Goal: Task Accomplishment & Management: Use online tool/utility

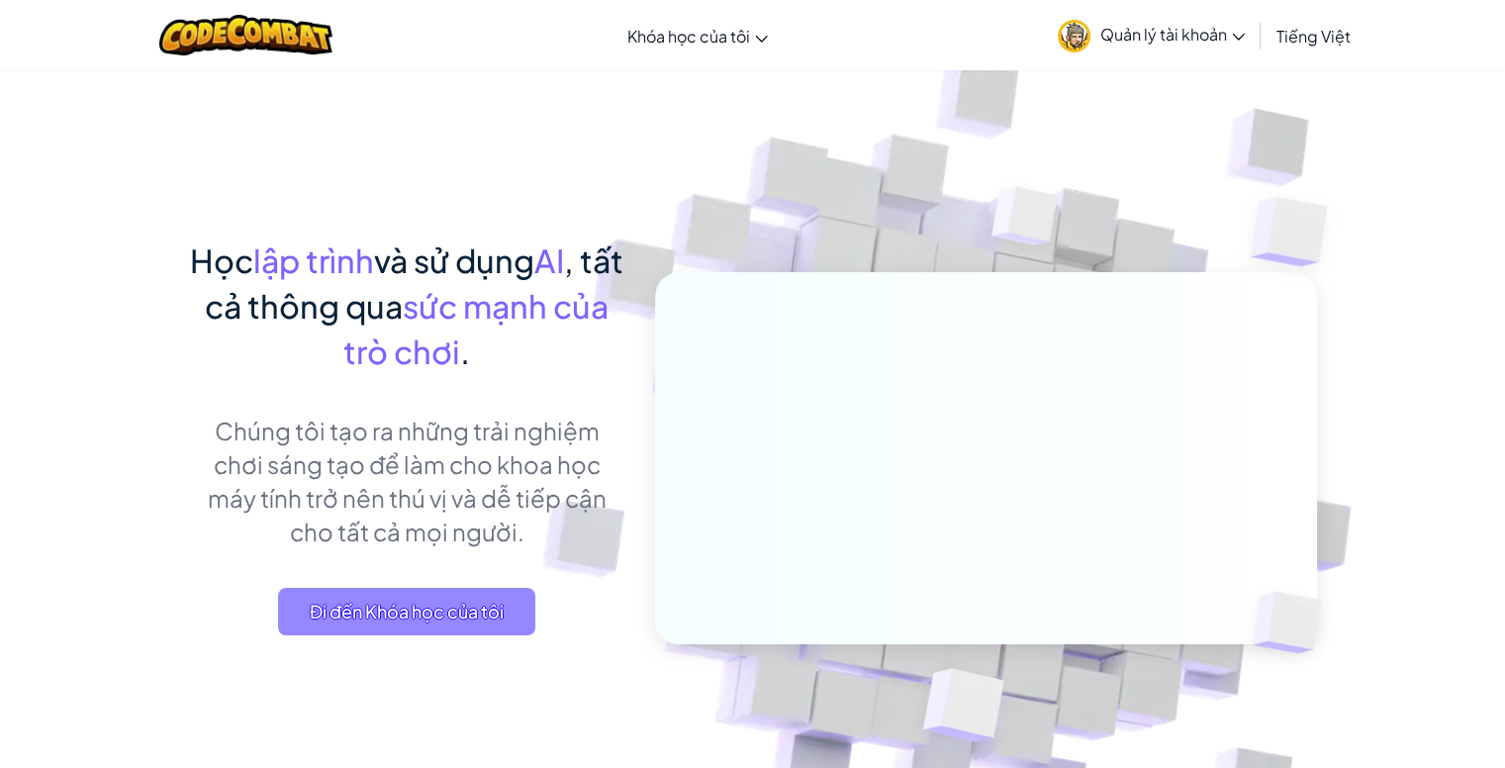
click at [384, 602] on span "Đi đến Khóa học của tôi" at bounding box center [406, 611] width 257 height 47
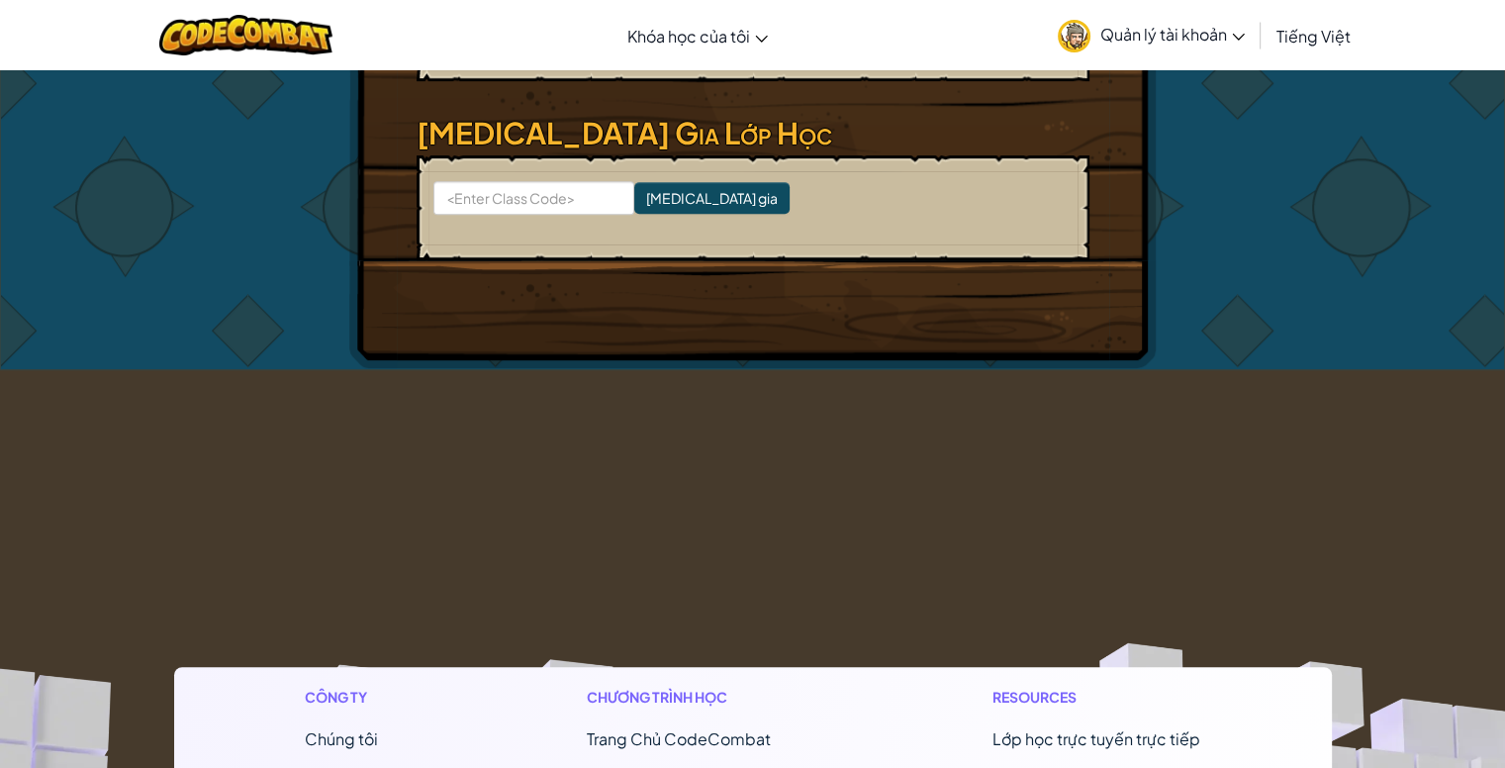
scroll to position [305, 0]
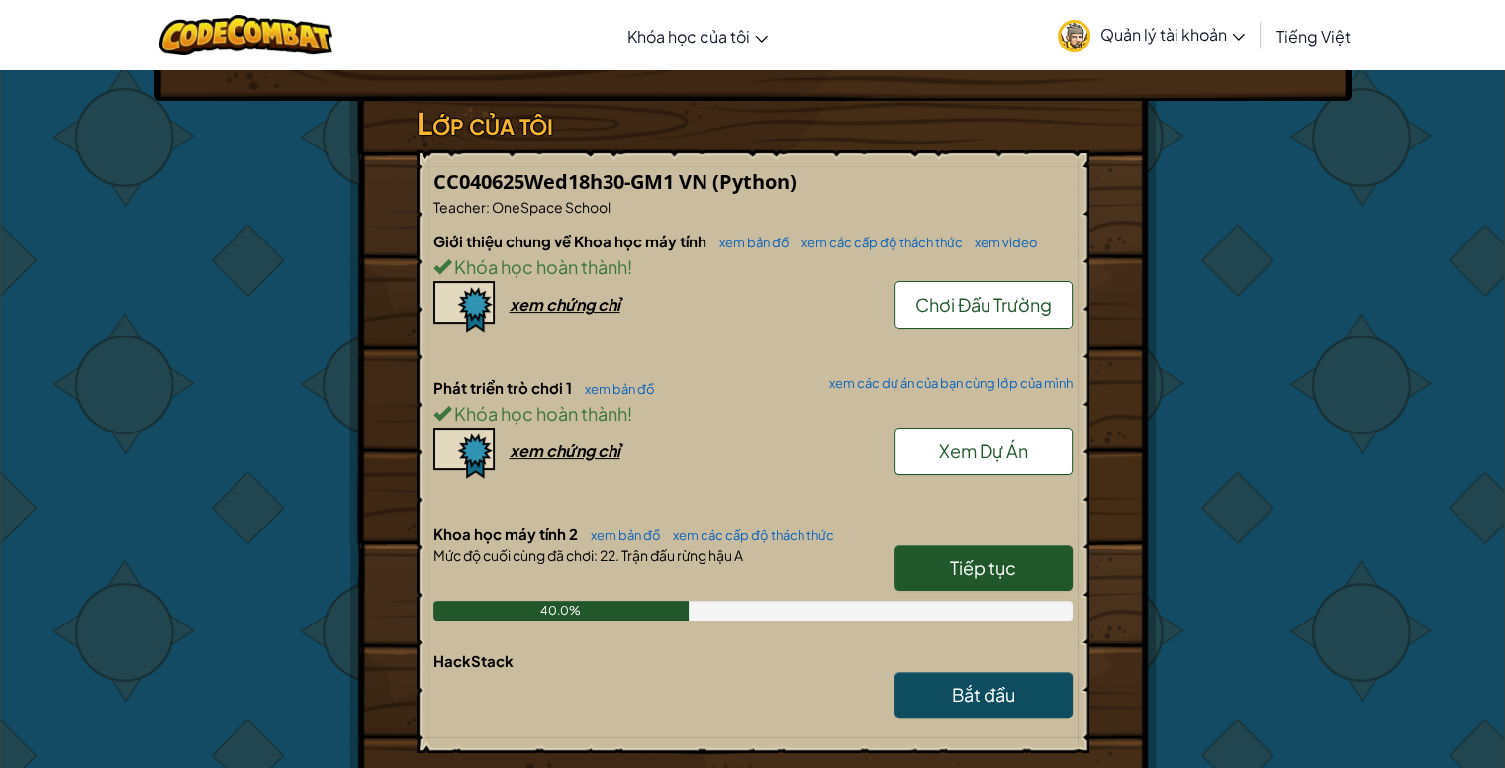
click at [1000, 573] on span "Tiếp tục" at bounding box center [983, 567] width 66 height 23
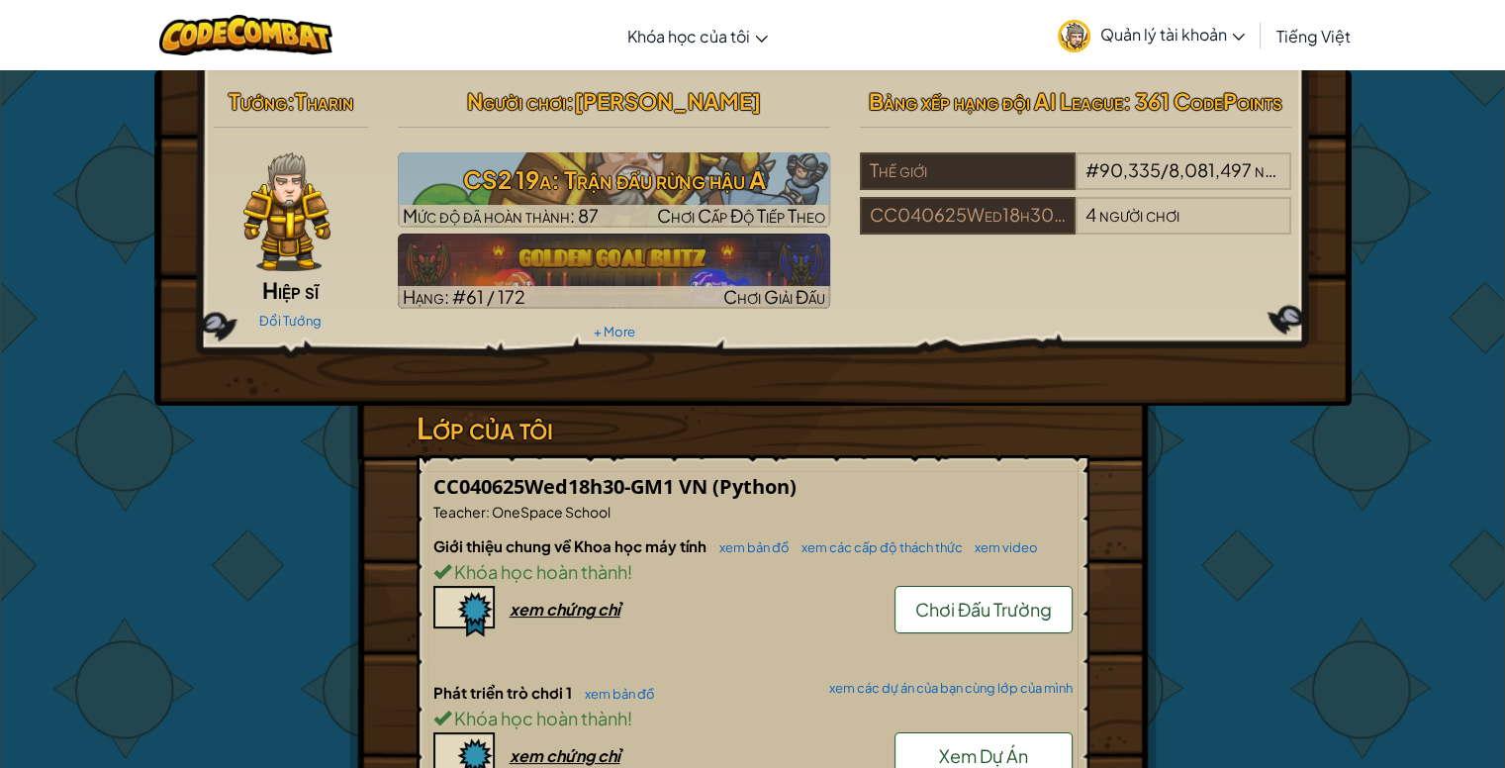
select select "vi"
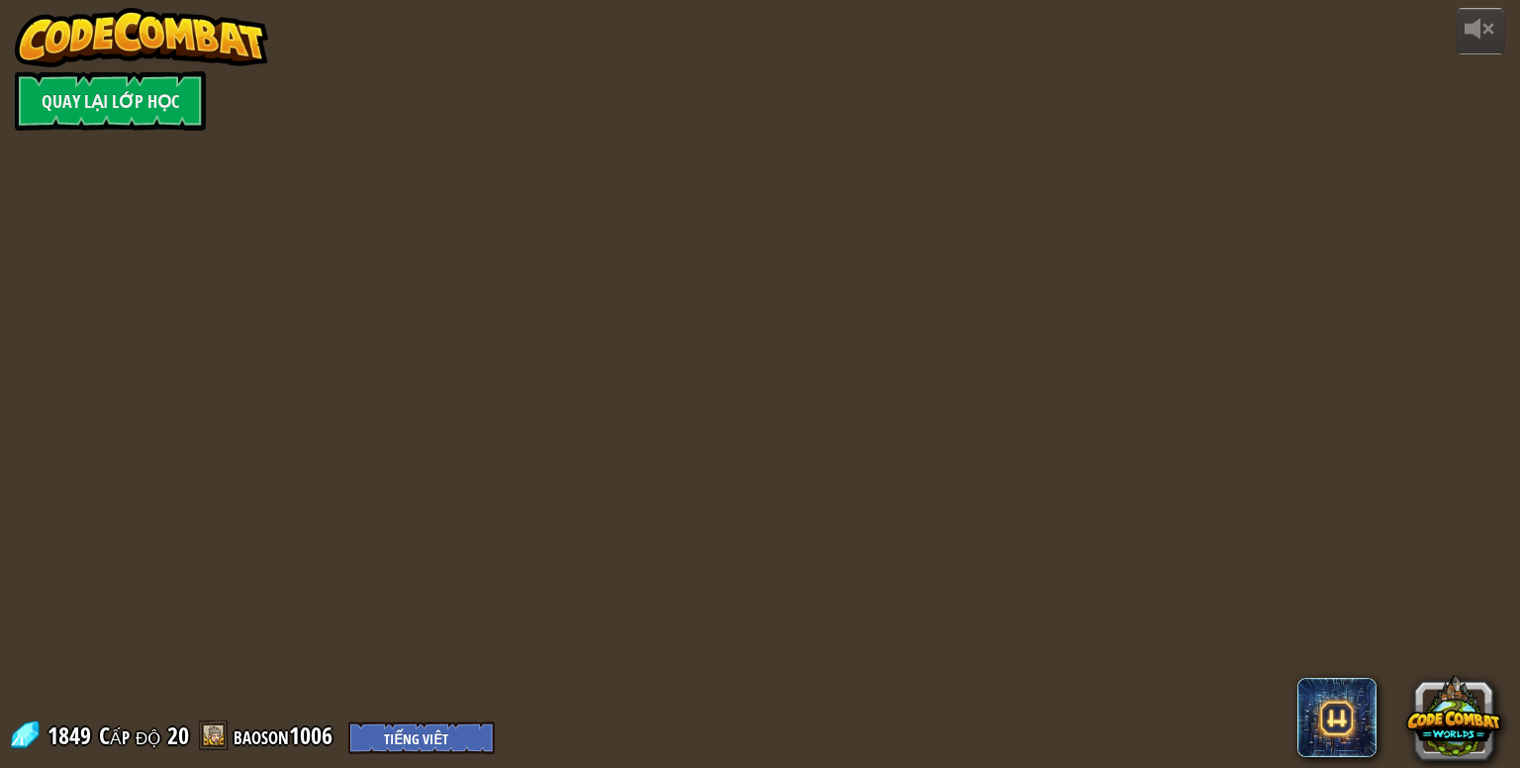
select select "vi"
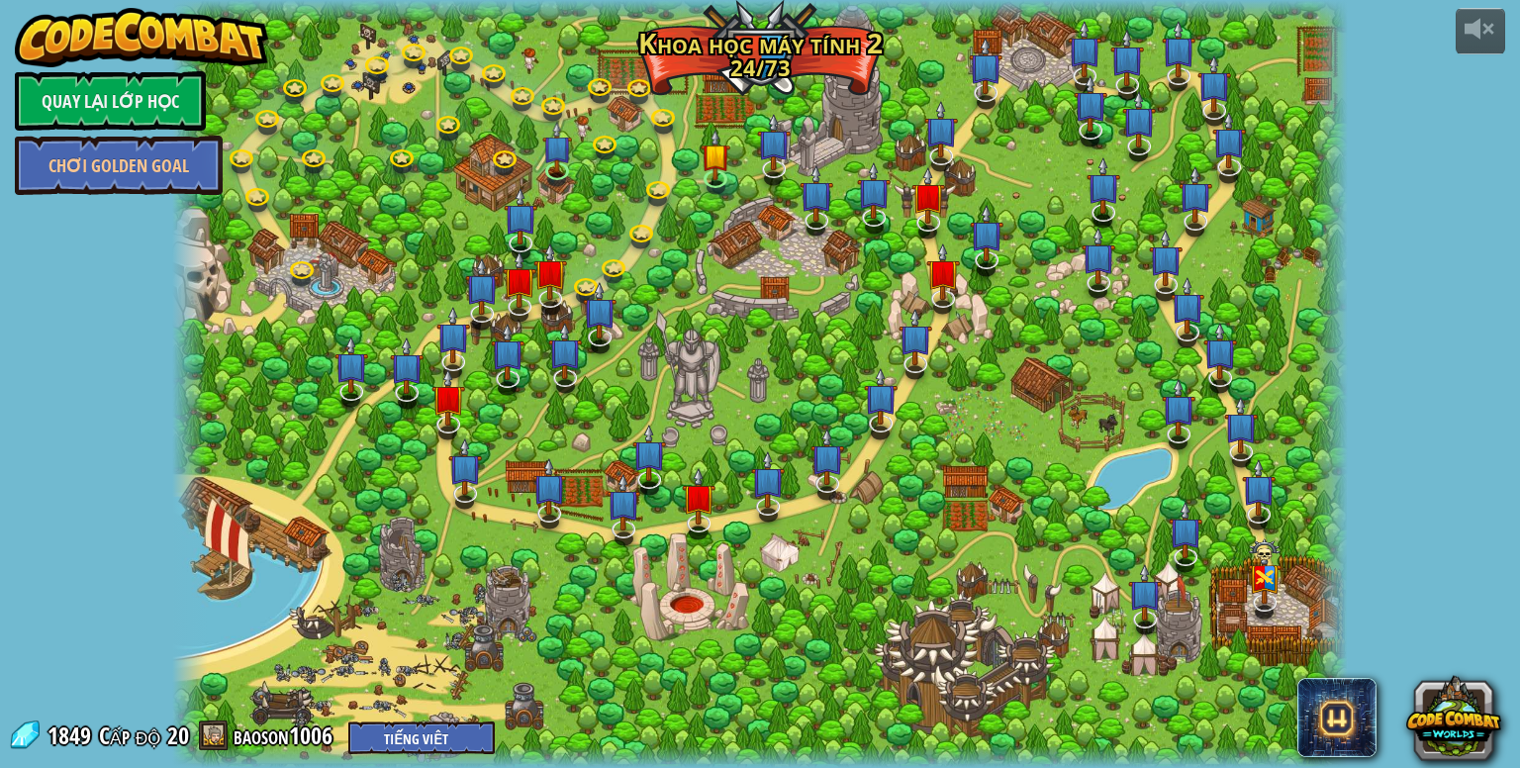
select select "vi"
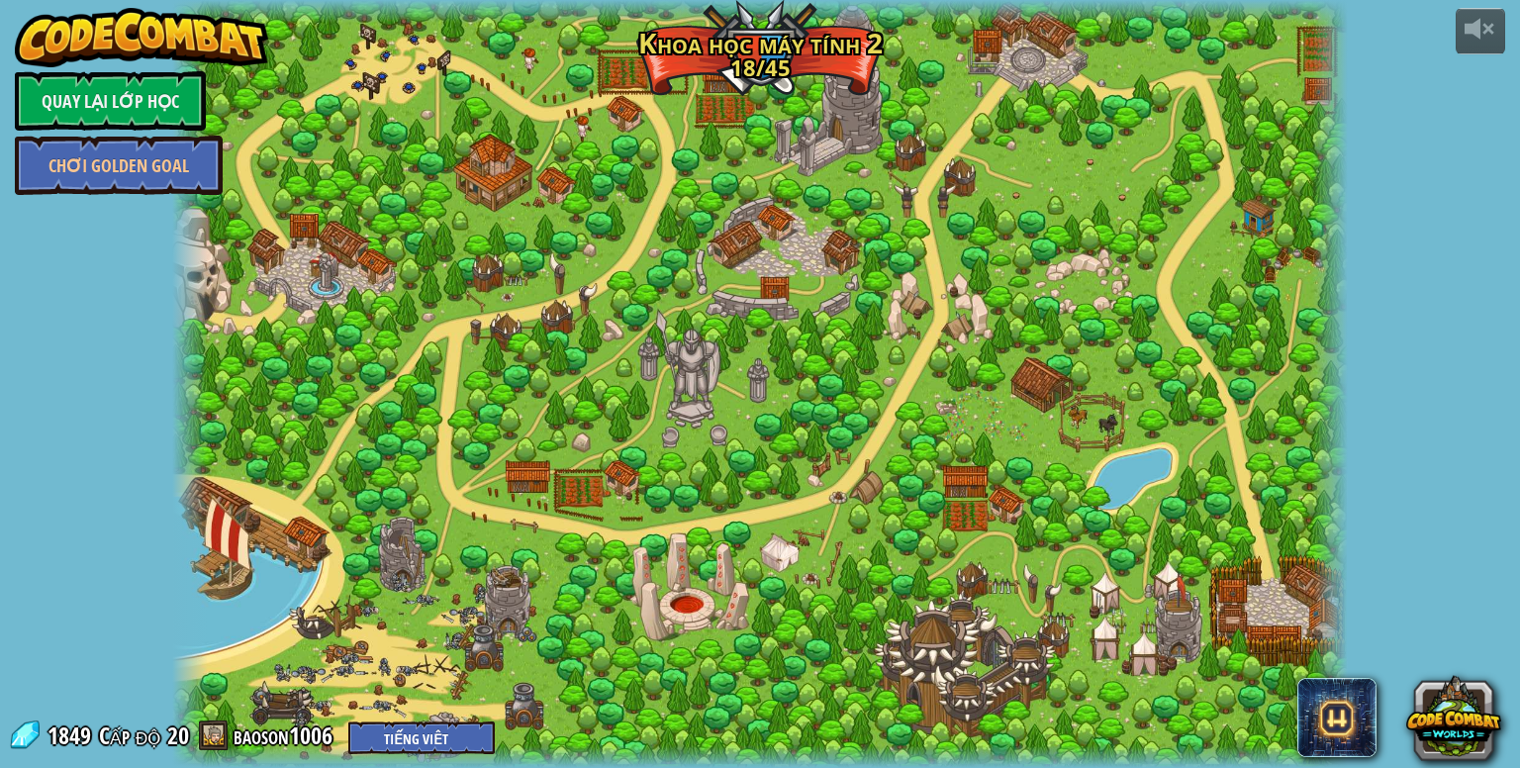
select select "vi"
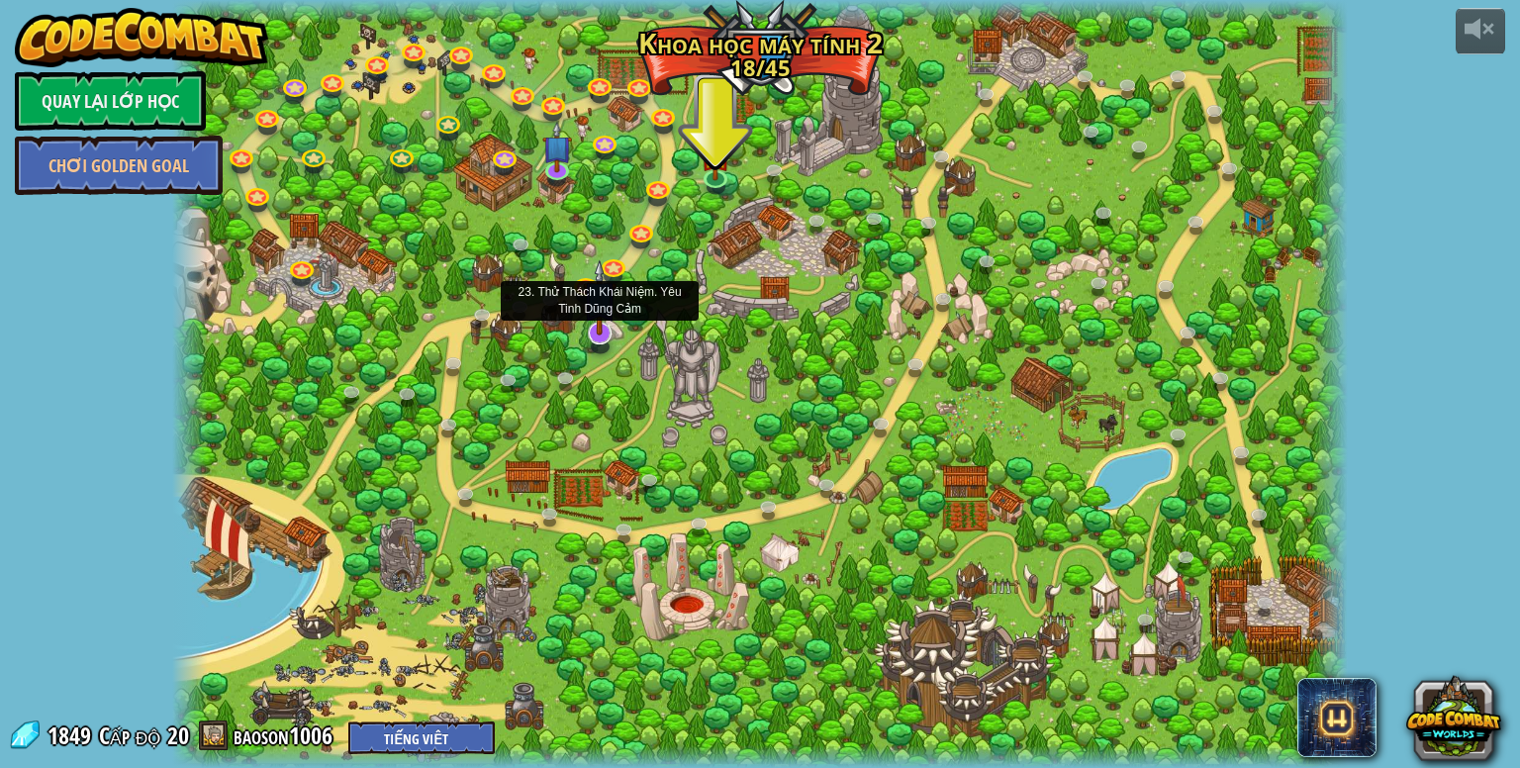
click at [586, 322] on img at bounding box center [600, 297] width 34 height 76
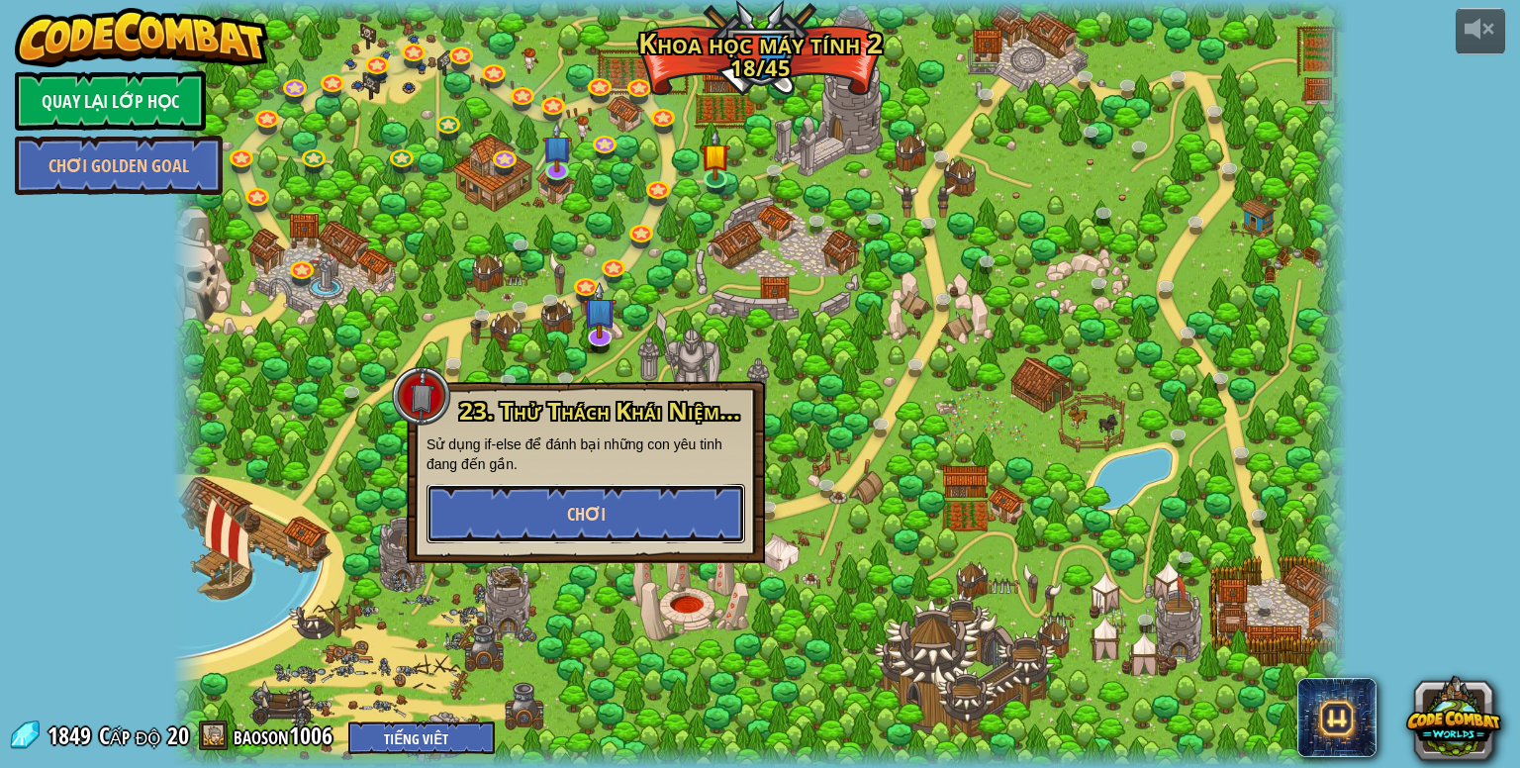
click at [693, 502] on button "Chơi" at bounding box center [585, 513] width 319 height 59
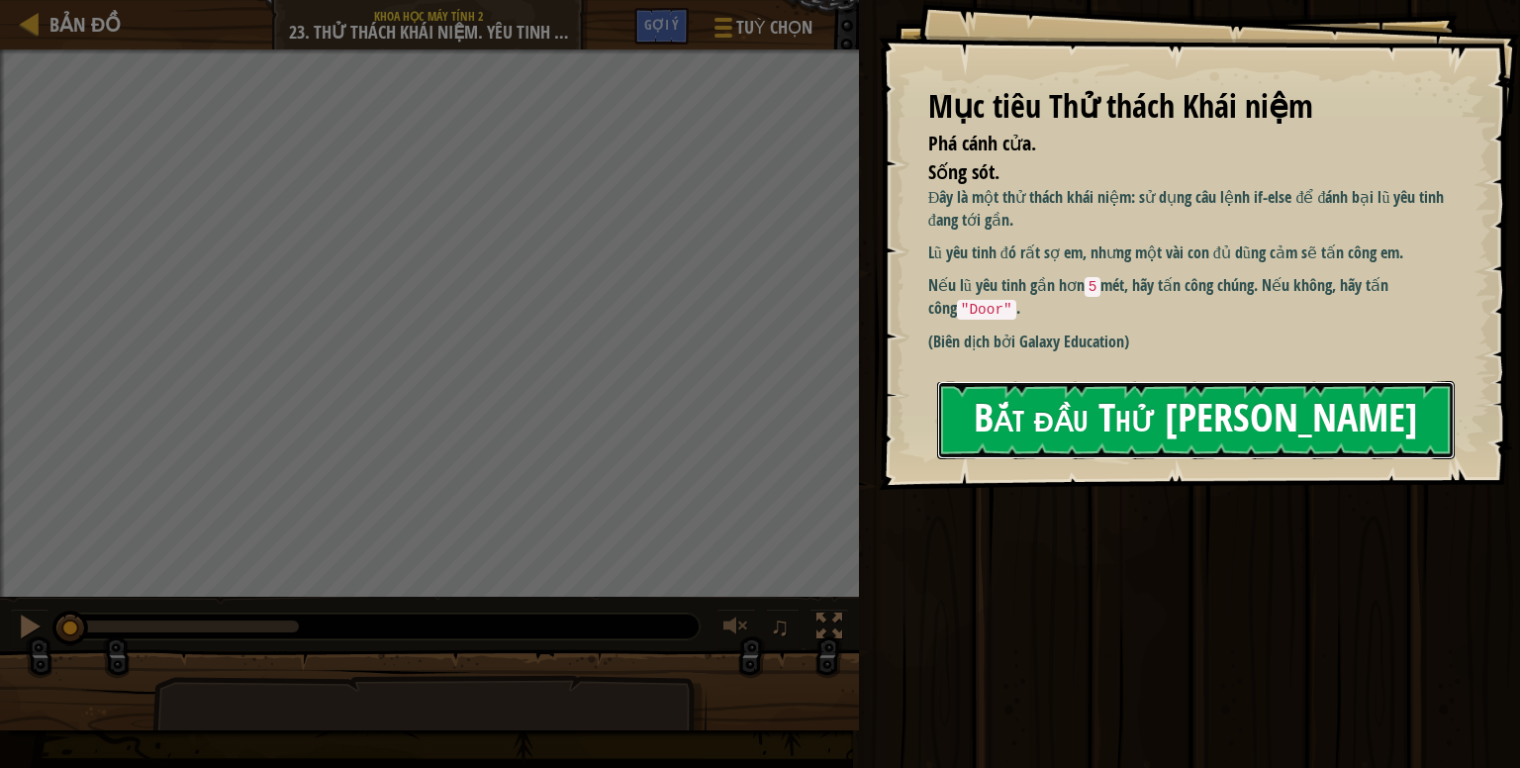
click at [1041, 428] on button "Bắt đầu Thử [PERSON_NAME]" at bounding box center [1195, 420] width 517 height 78
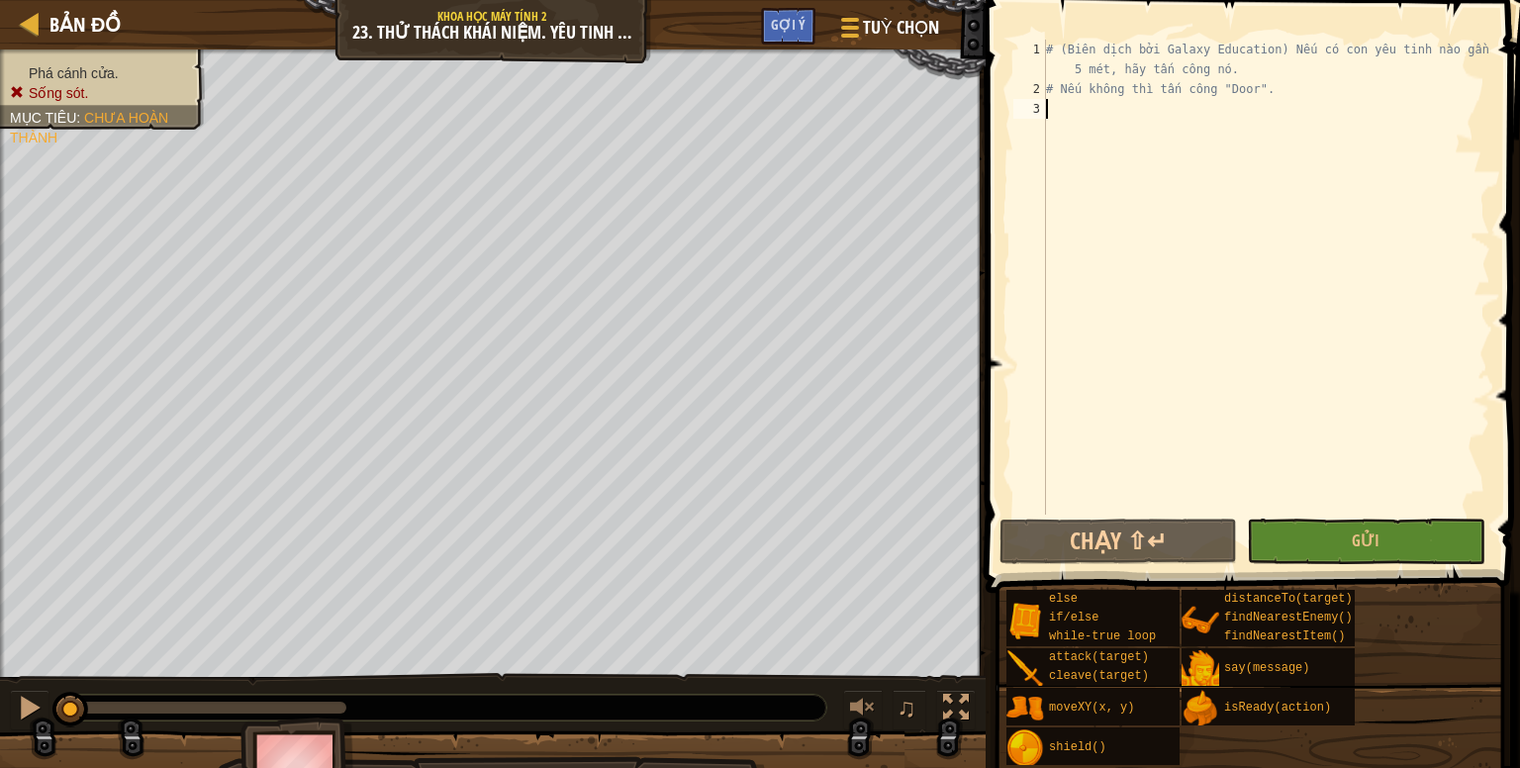
scroll to position [9, 0]
type textarea "h"
type textarea "ư"
type textarea "while True:"
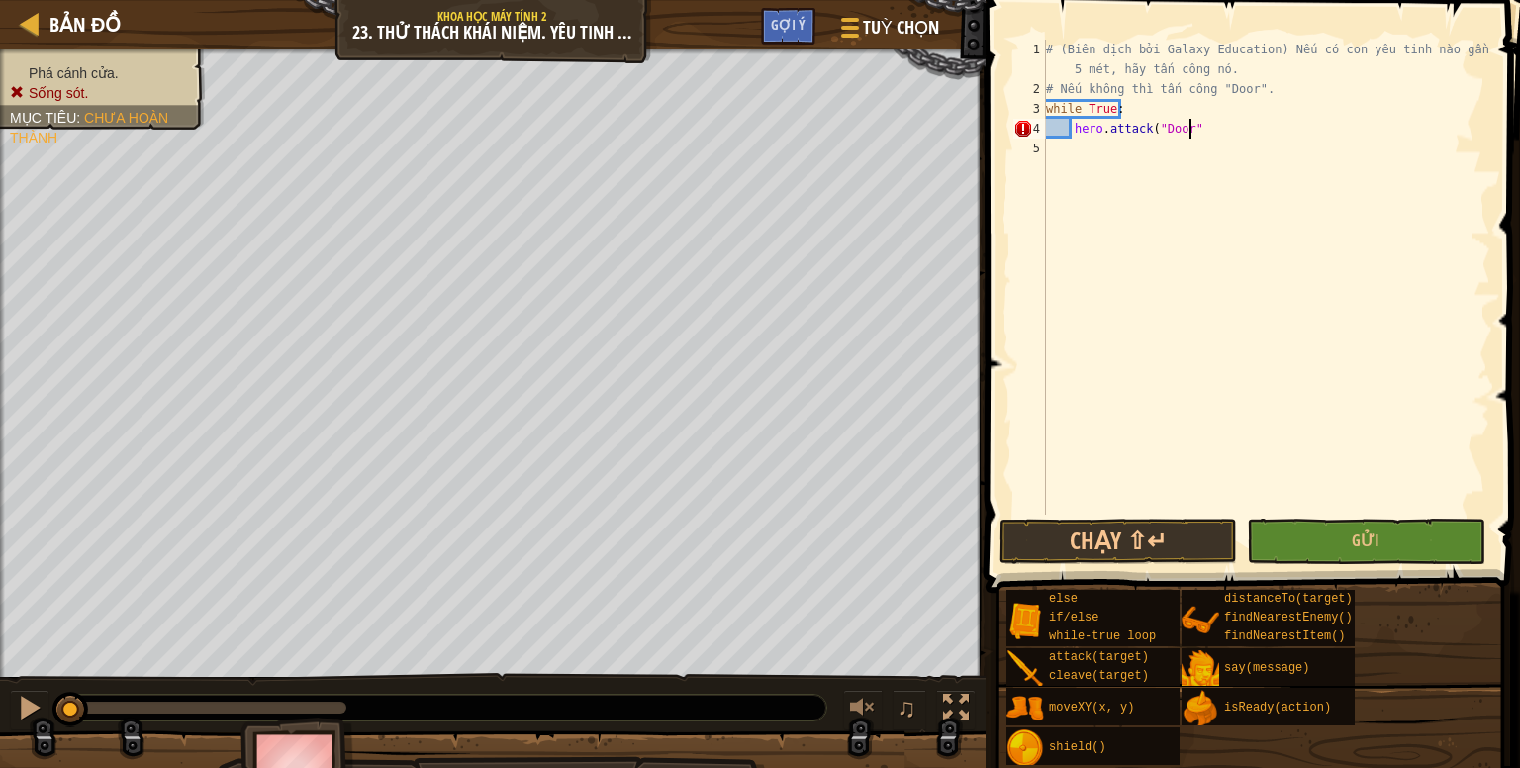
scroll to position [9, 11]
click at [1297, 523] on button "Gửi" at bounding box center [1365, 541] width 237 height 46
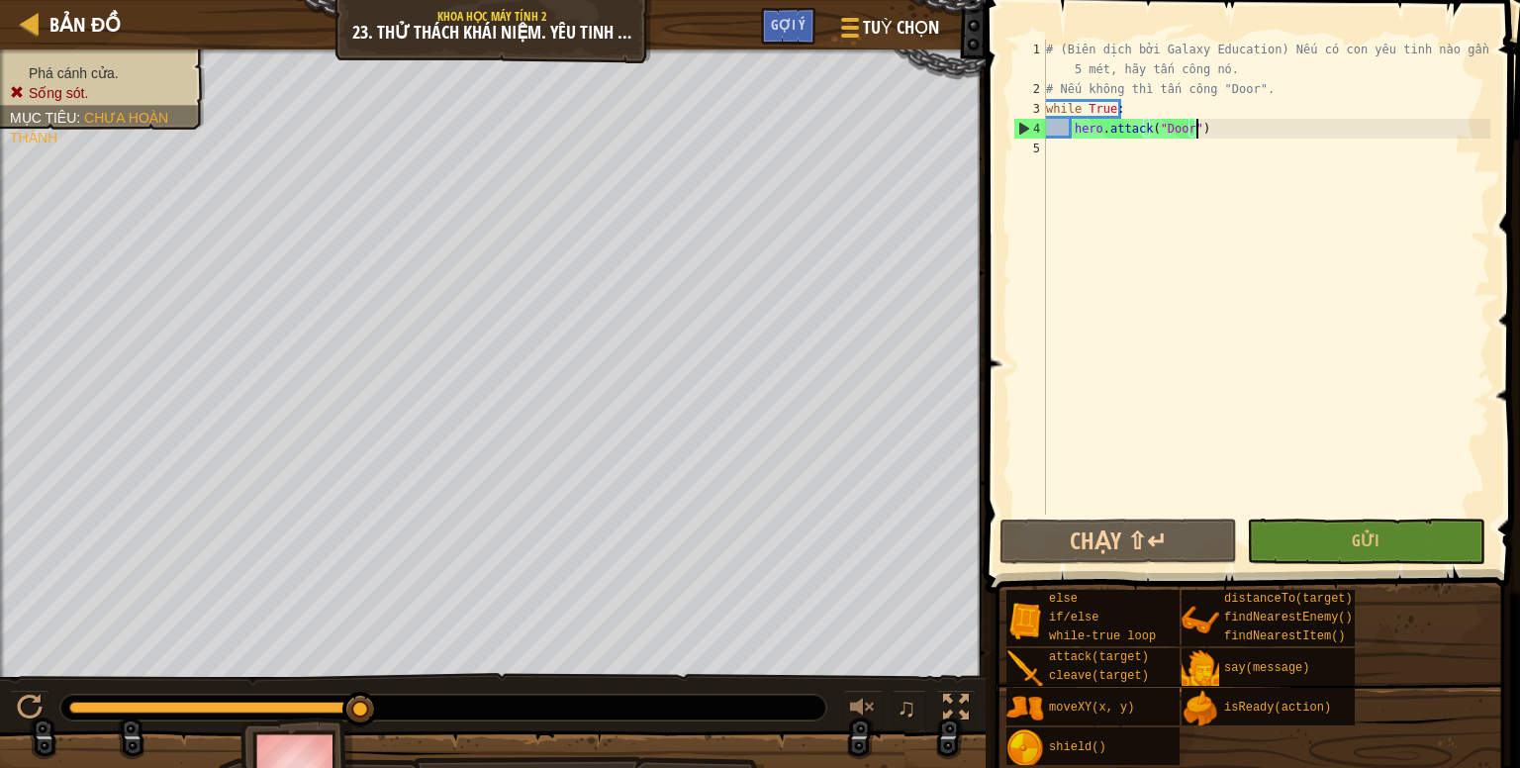
click at [1206, 124] on div "# (Biên dịch bởi Galaxy Education) Nếu có con yêu tinh nào gần hơn 5 mét, hãy t…" at bounding box center [1266, 307] width 448 height 534
click at [1186, 107] on div "# (Biên dịch bởi Galaxy Education) Nếu có con yêu tinh nào gần hơn 5 mét, hãy t…" at bounding box center [1266, 307] width 448 height 534
type textarea "while True:"
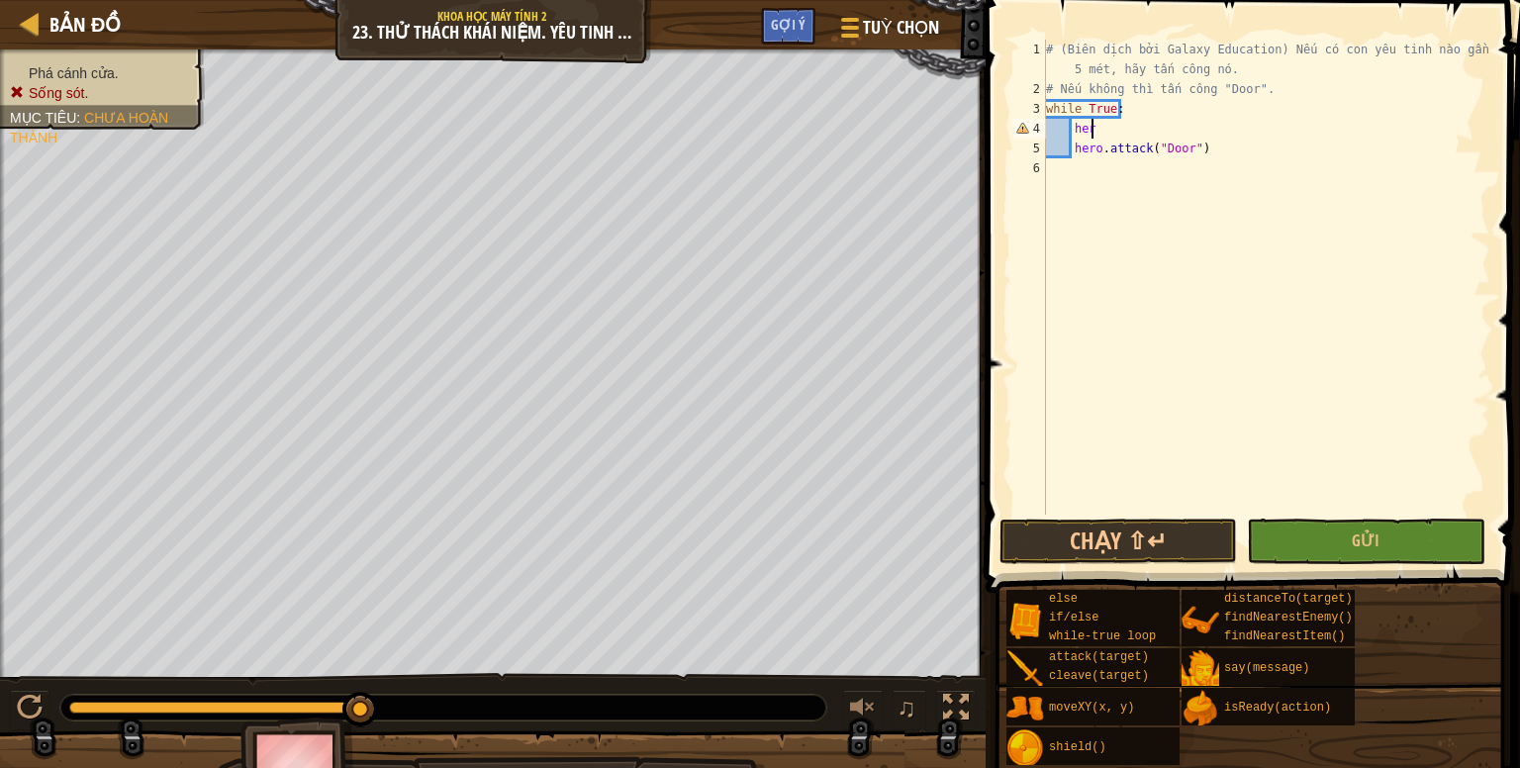
scroll to position [9, 1]
type textarea "h"
type textarea "f"
type textarea "e"
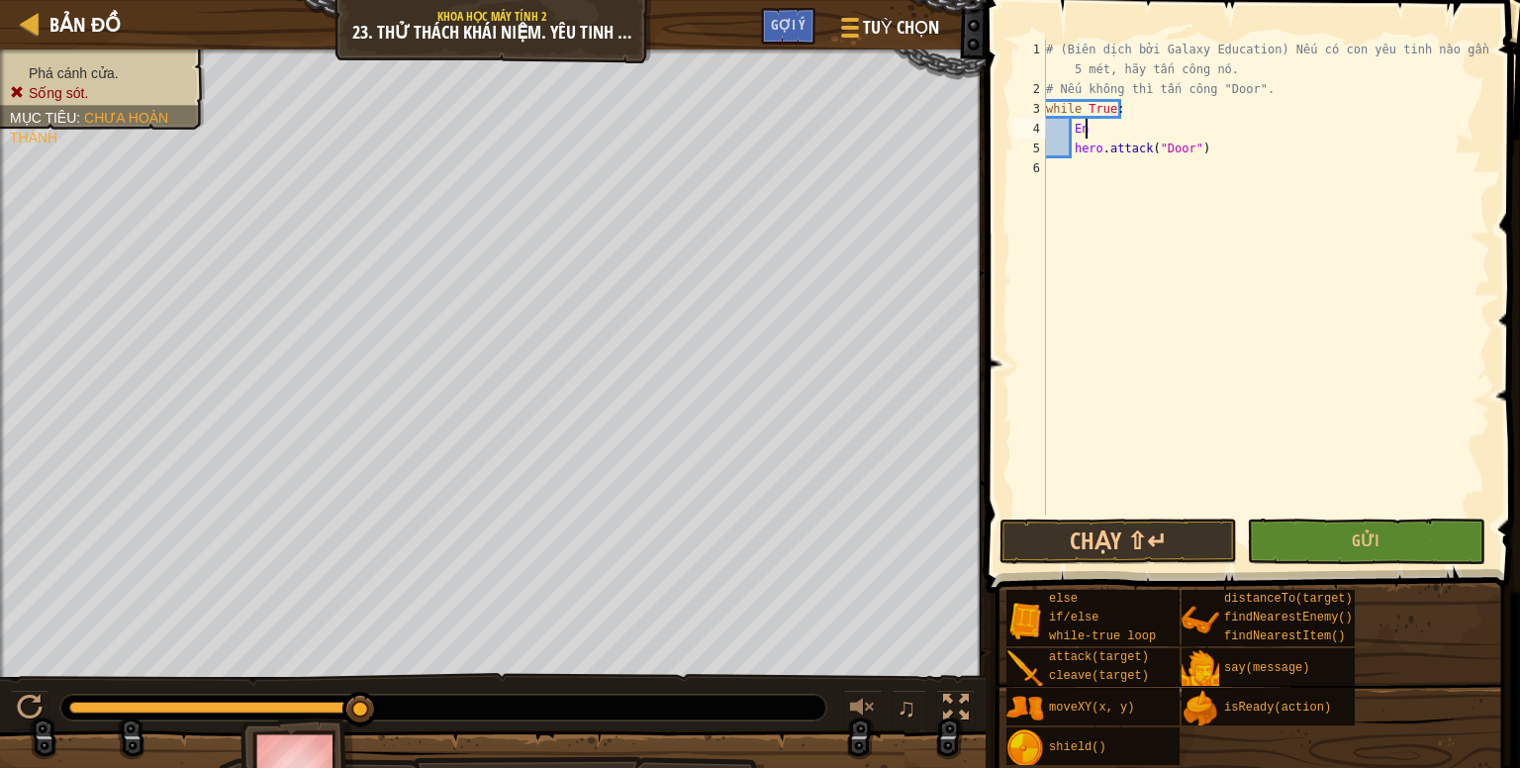
type textarea "E"
type textarea "Ê"
click at [1205, 142] on div "# (Biên dịch bởi Galaxy Education) Nếu có con yêu tinh nào gần hơn 5 mét, hãy t…" at bounding box center [1266, 307] width 448 height 534
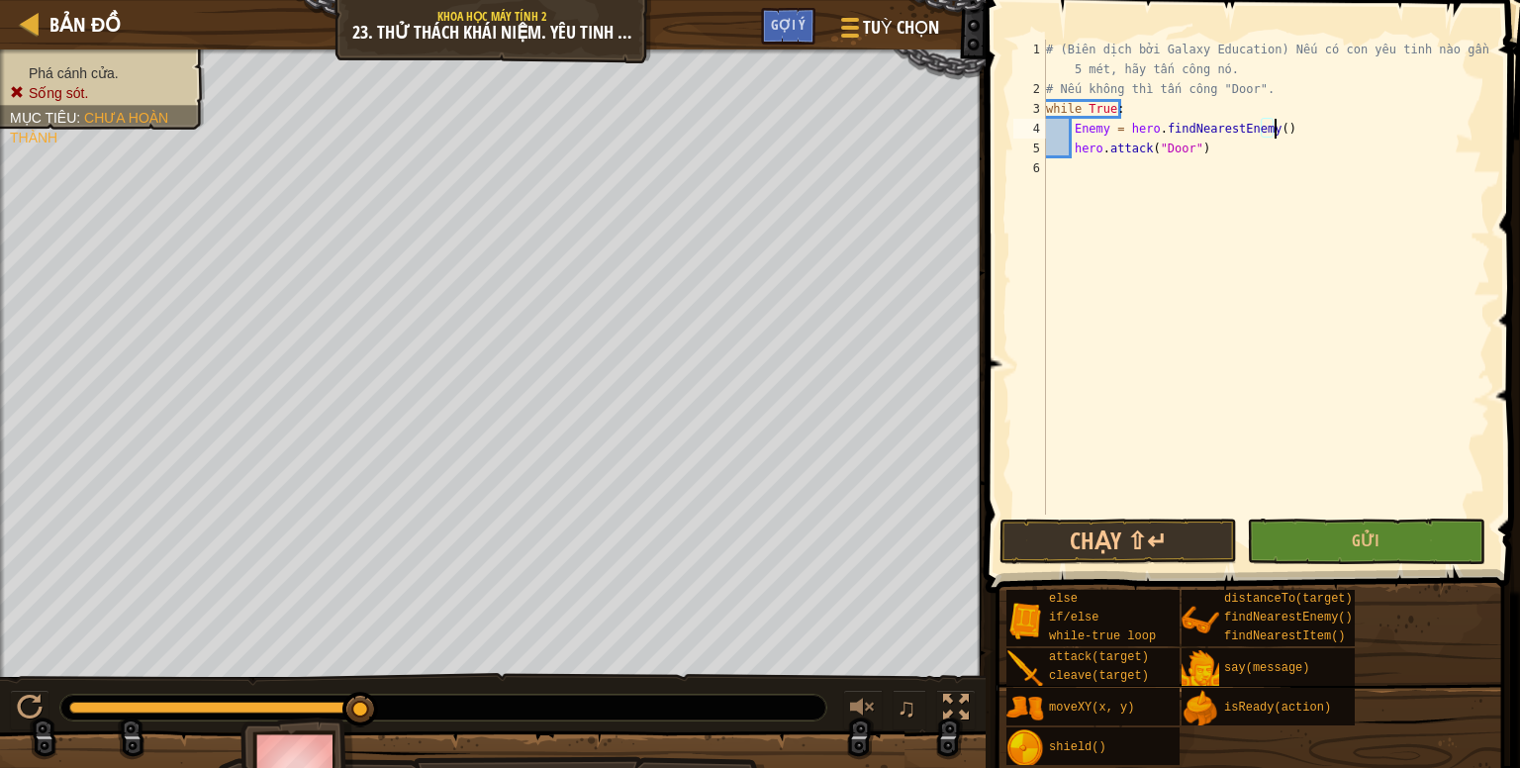
type textarea "hero.attack("Door")"
type textarea "hero.attack(Enemy)"
type textarea "h"
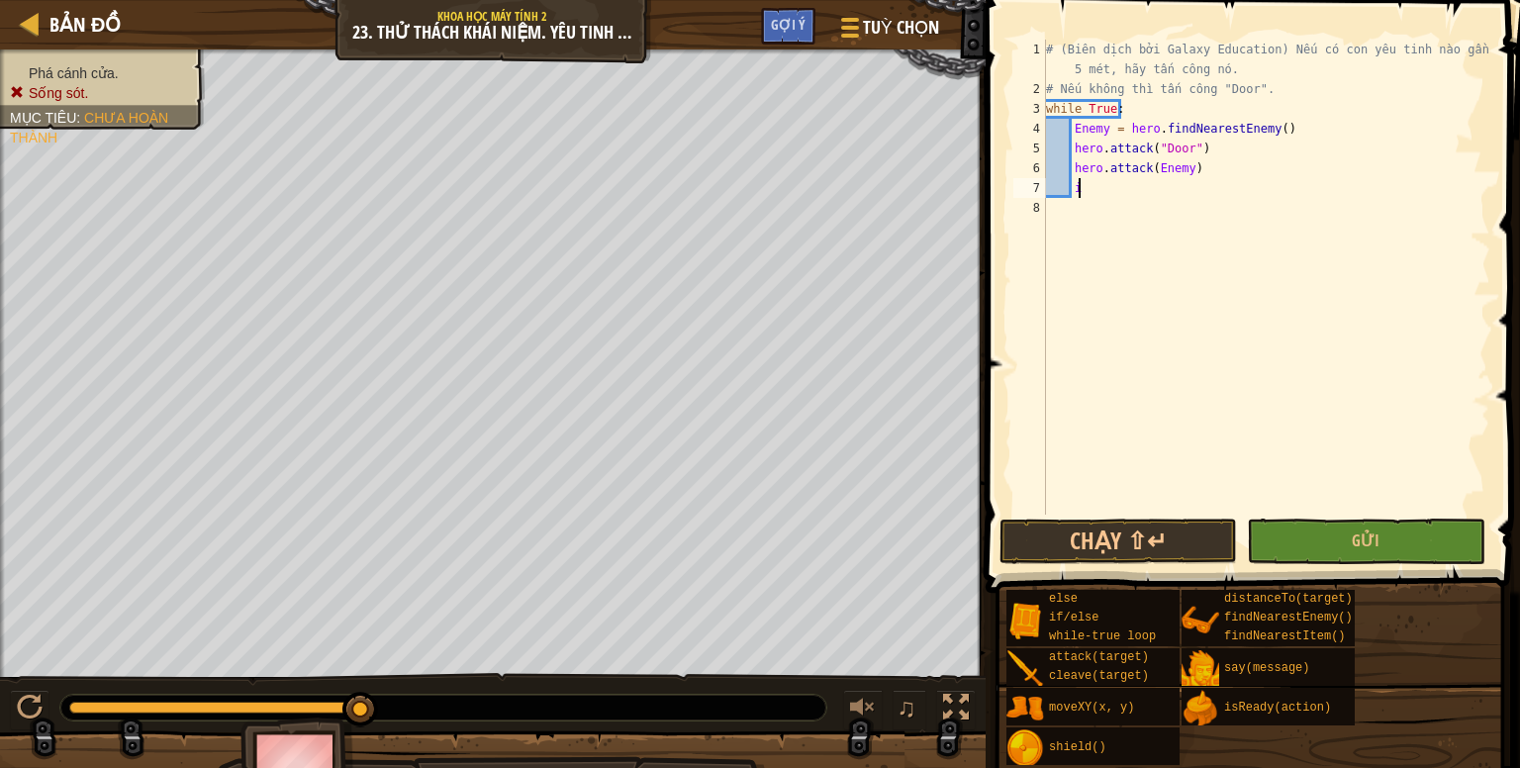
type textarea "i"
type textarea "ì"
type textarea "i"
click at [1314, 543] on button "Gửi" at bounding box center [1365, 541] width 237 height 46
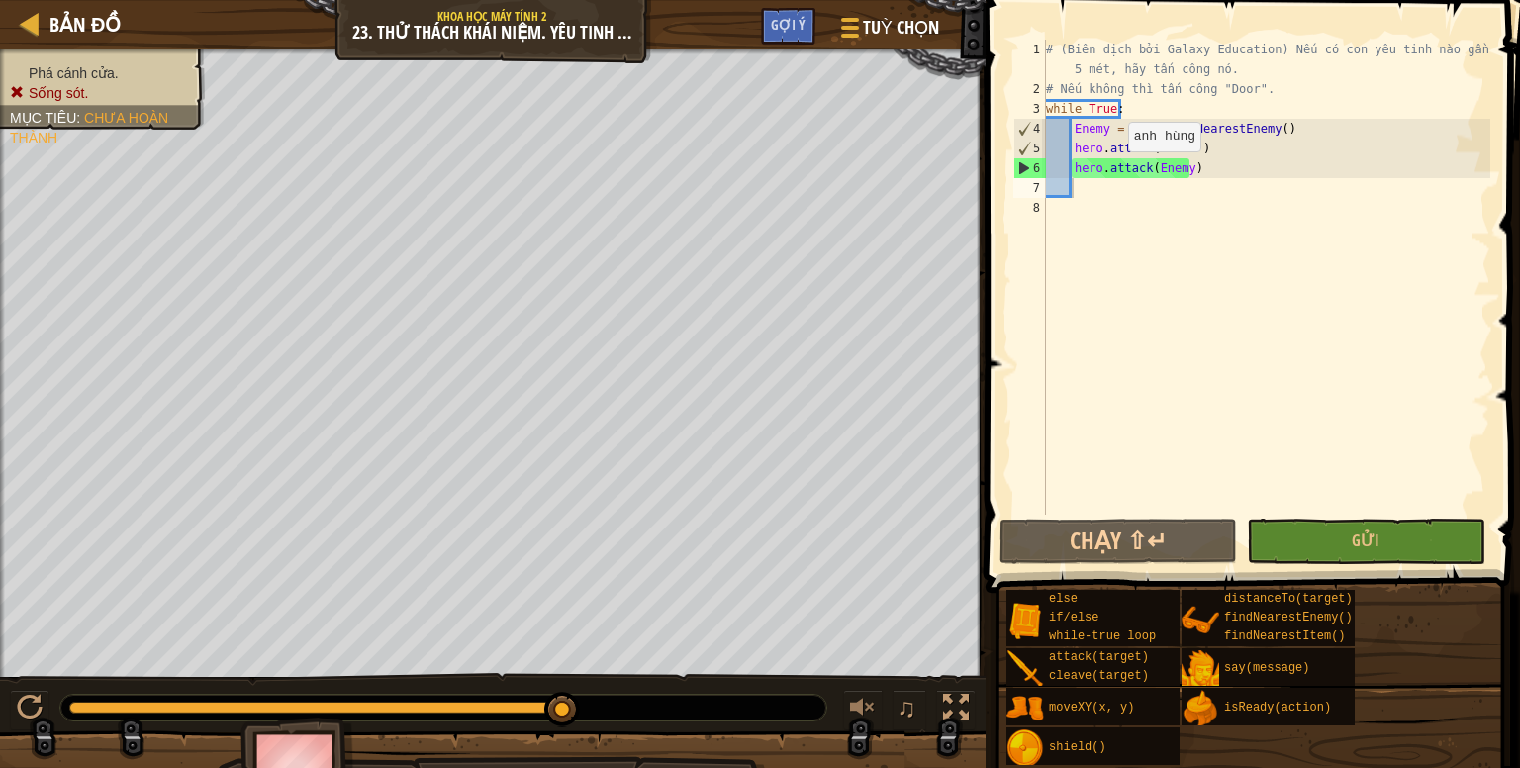
select select "vi"
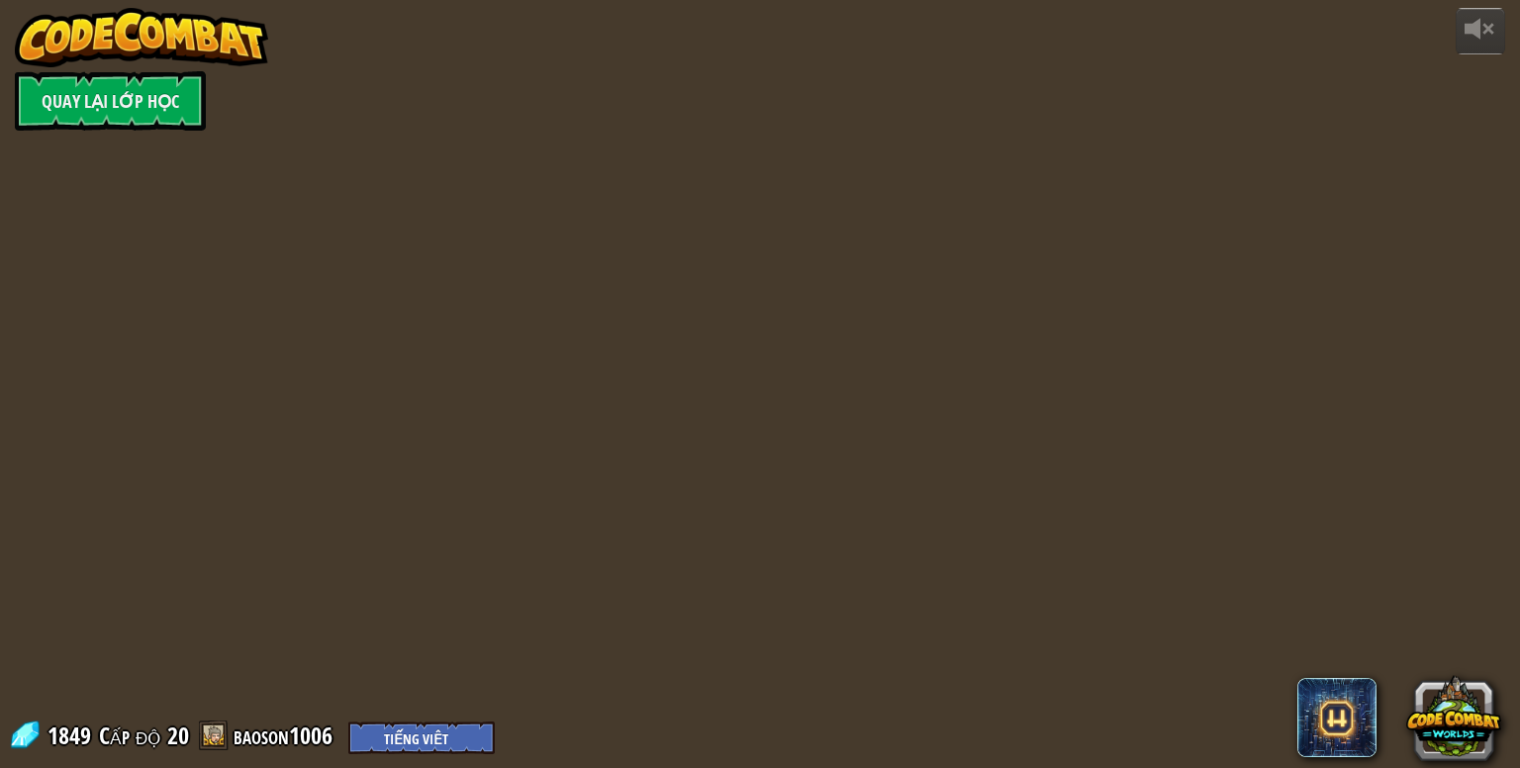
select select "vi"
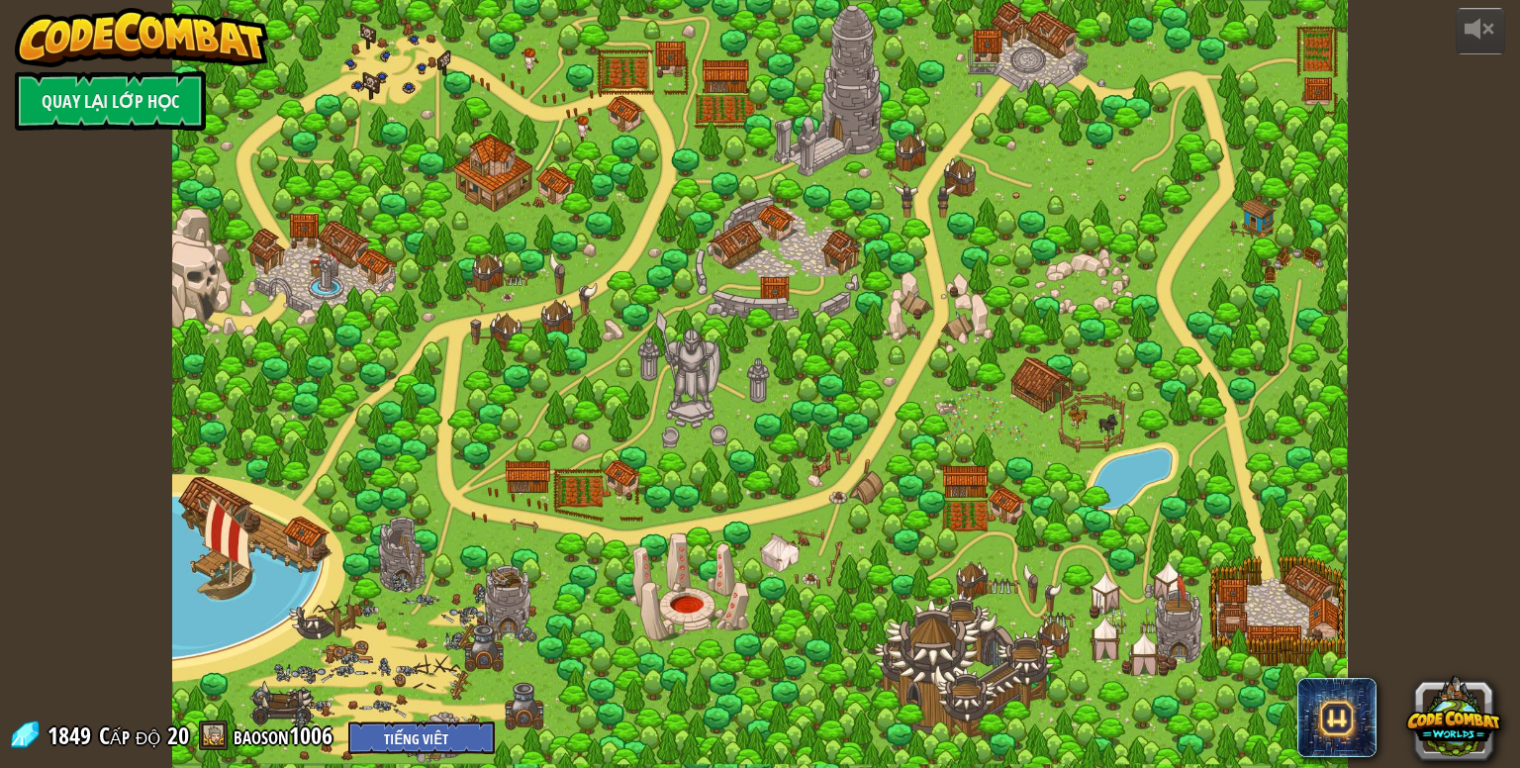
select select "vi"
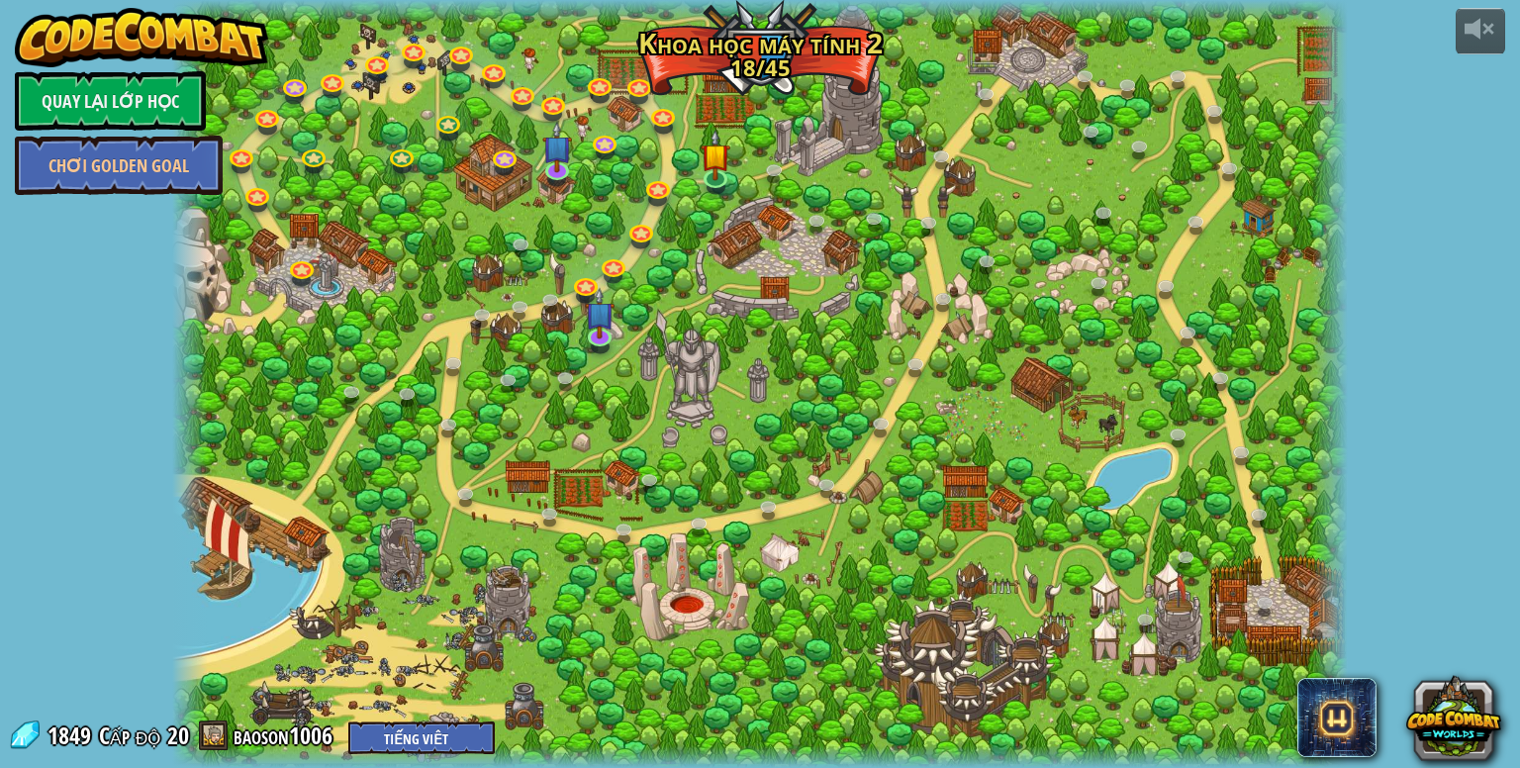
select select "vi"
click at [553, 298] on link at bounding box center [554, 303] width 40 height 40
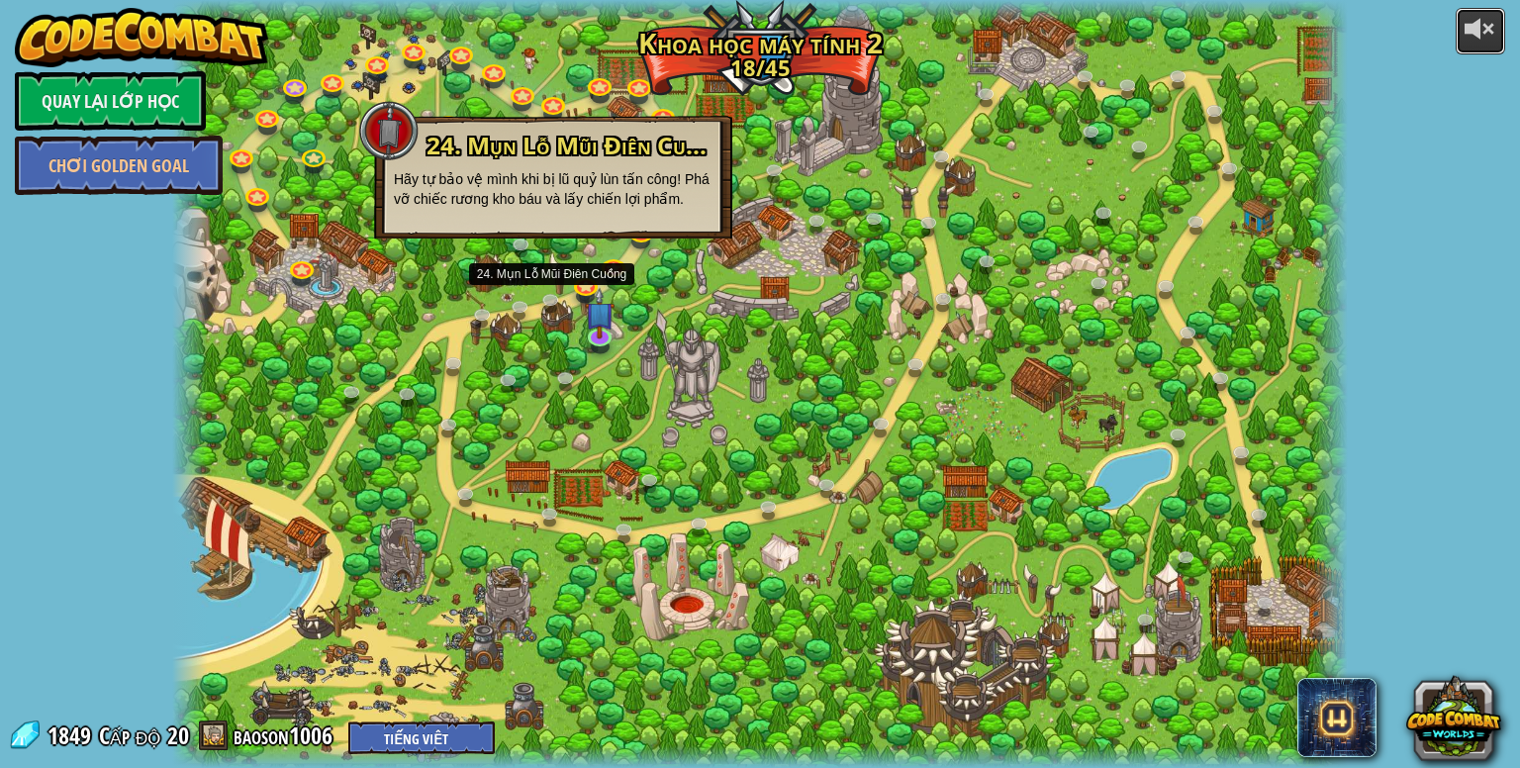
click at [1464, 25] on div at bounding box center [1480, 29] width 32 height 32
click at [1464, 27] on div at bounding box center [1480, 29] width 32 height 32
